Goal: Transaction & Acquisition: Subscribe to service/newsletter

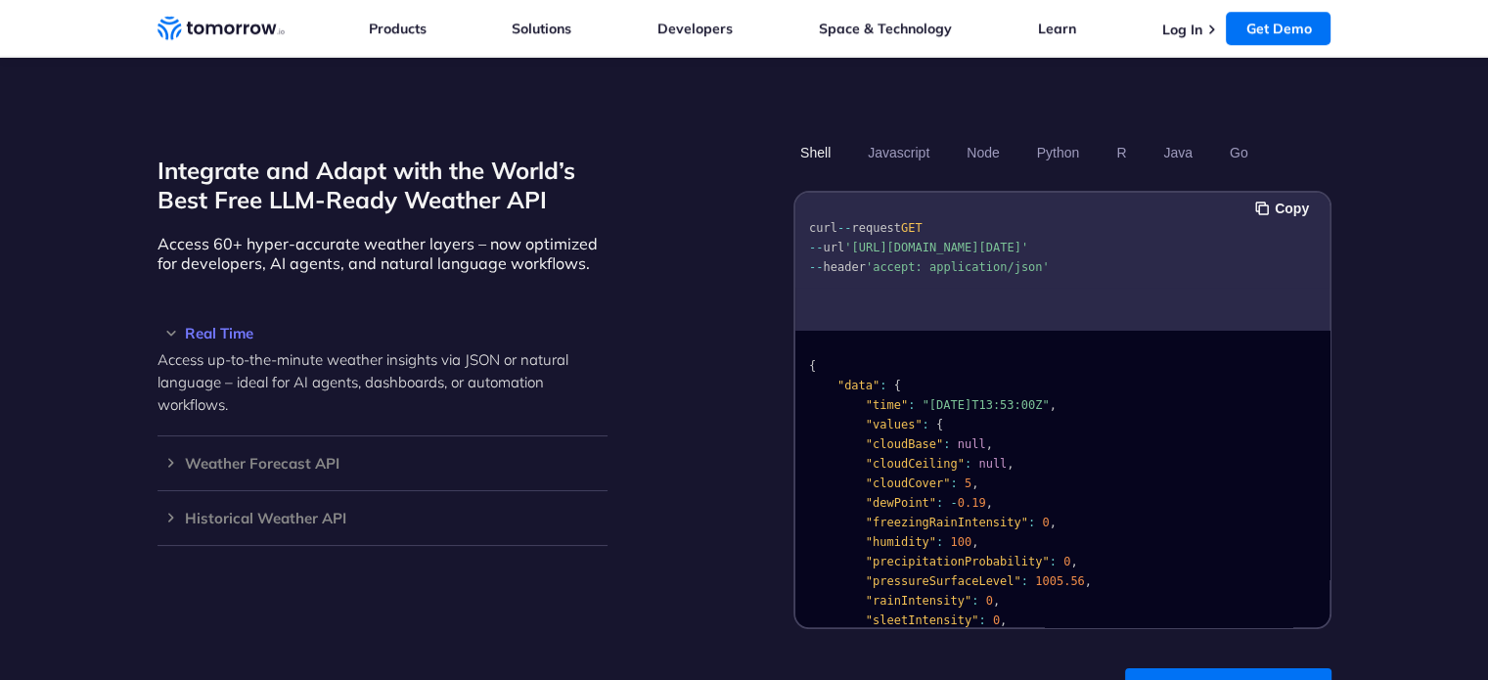
scroll to position [1631, 0]
click at [880, 135] on button "Javascript" at bounding box center [898, 151] width 75 height 33
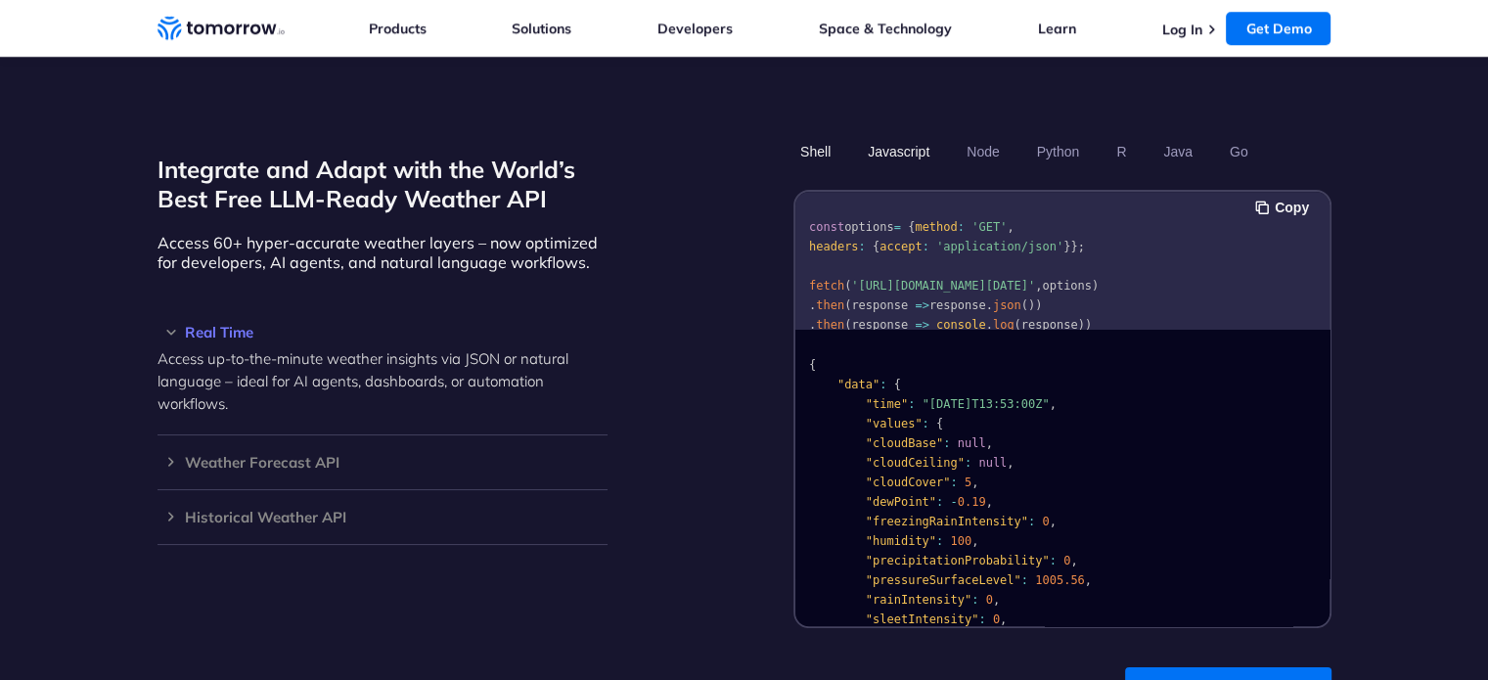
click at [812, 135] on button "Shell" at bounding box center [815, 151] width 44 height 33
click at [906, 135] on button "Javascript" at bounding box center [898, 151] width 75 height 33
click at [1185, 667] on link "Try Free Weather API" at bounding box center [1228, 691] width 206 height 49
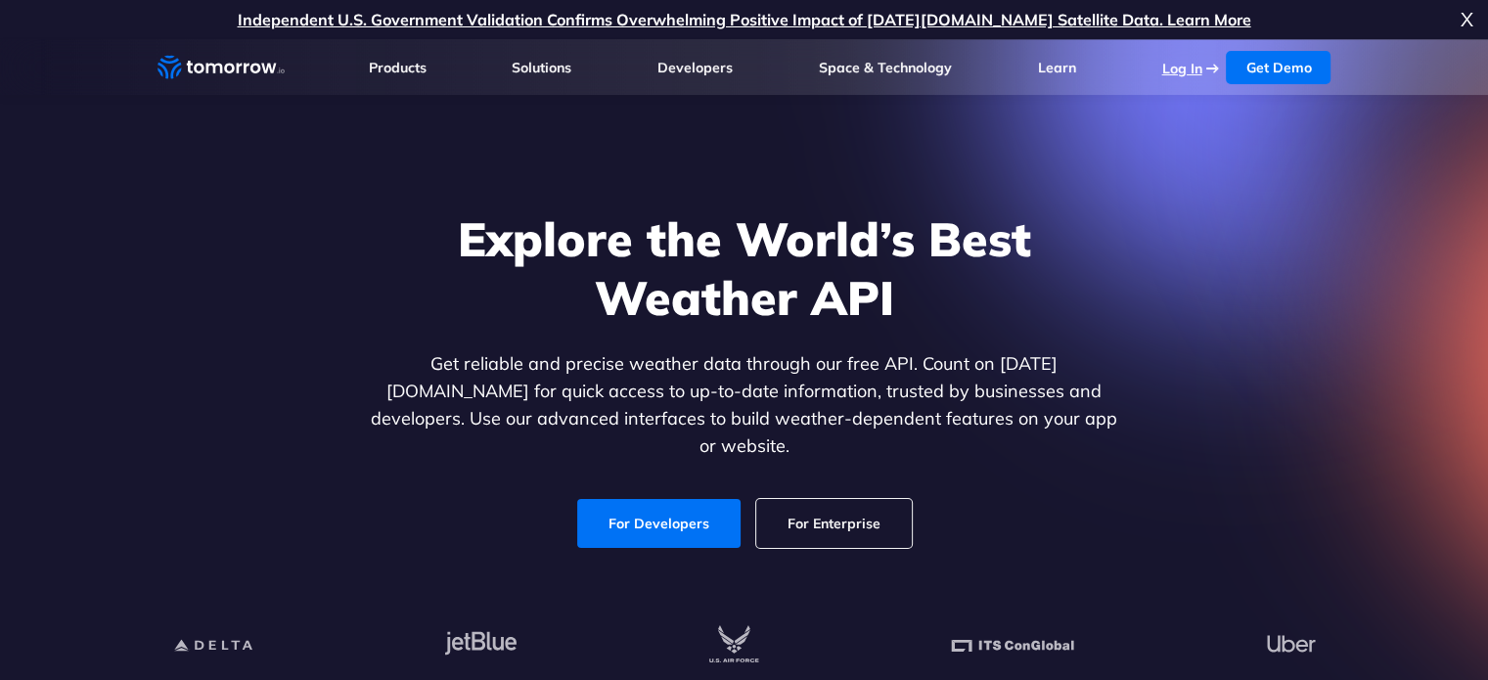
click at [1172, 69] on link "Log In" at bounding box center [1181, 69] width 40 height 18
